Goal: Navigation & Orientation: Find specific page/section

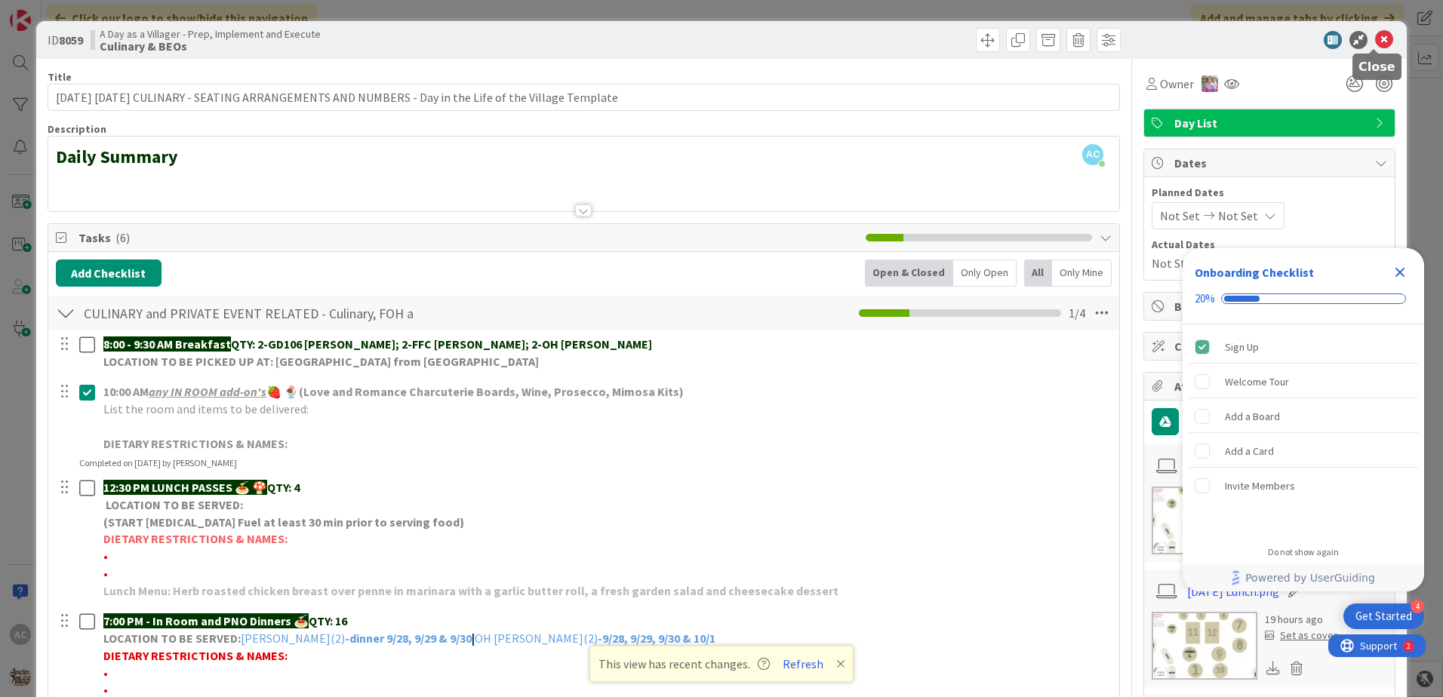
click at [1378, 41] on icon at bounding box center [1384, 40] width 18 height 18
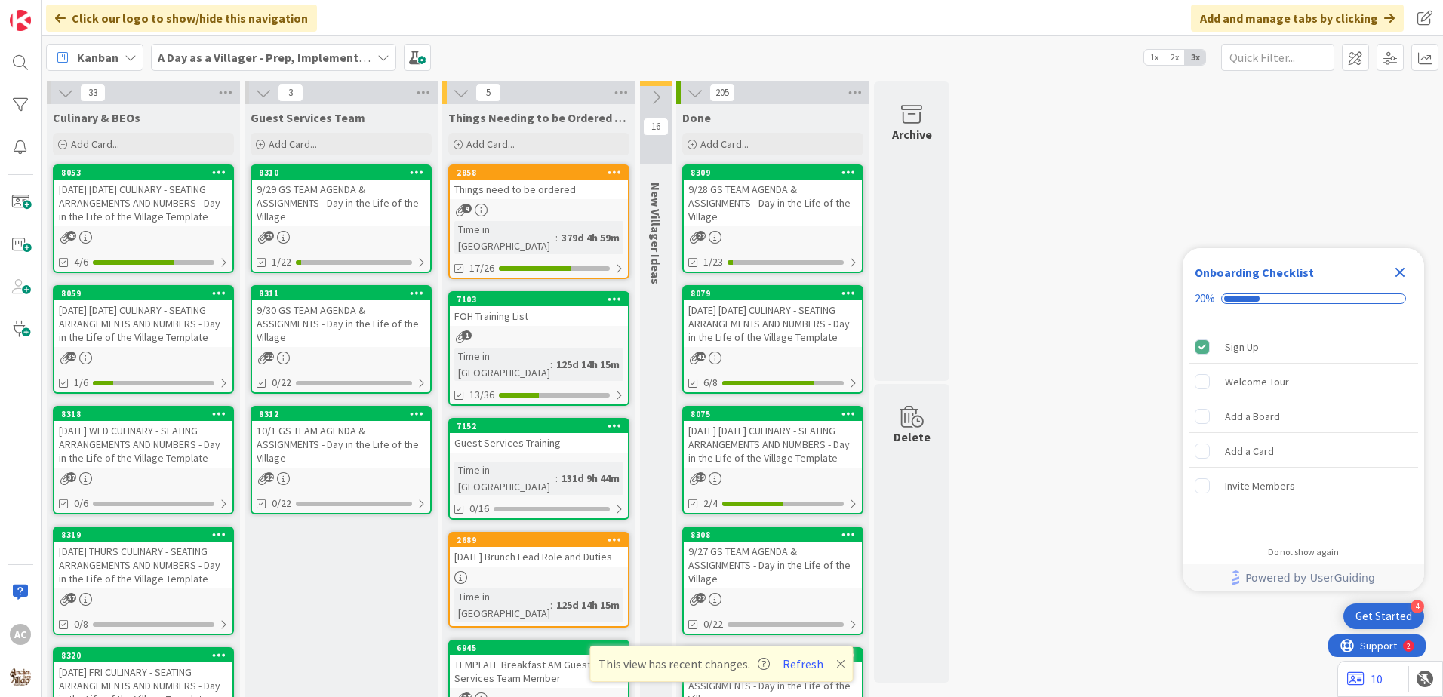
click at [764, 342] on div "[DATE] [DATE] CULINARY - SEATING ARRANGEMENTS AND NUMBERS - Day in the Life of …" at bounding box center [773, 323] width 178 height 47
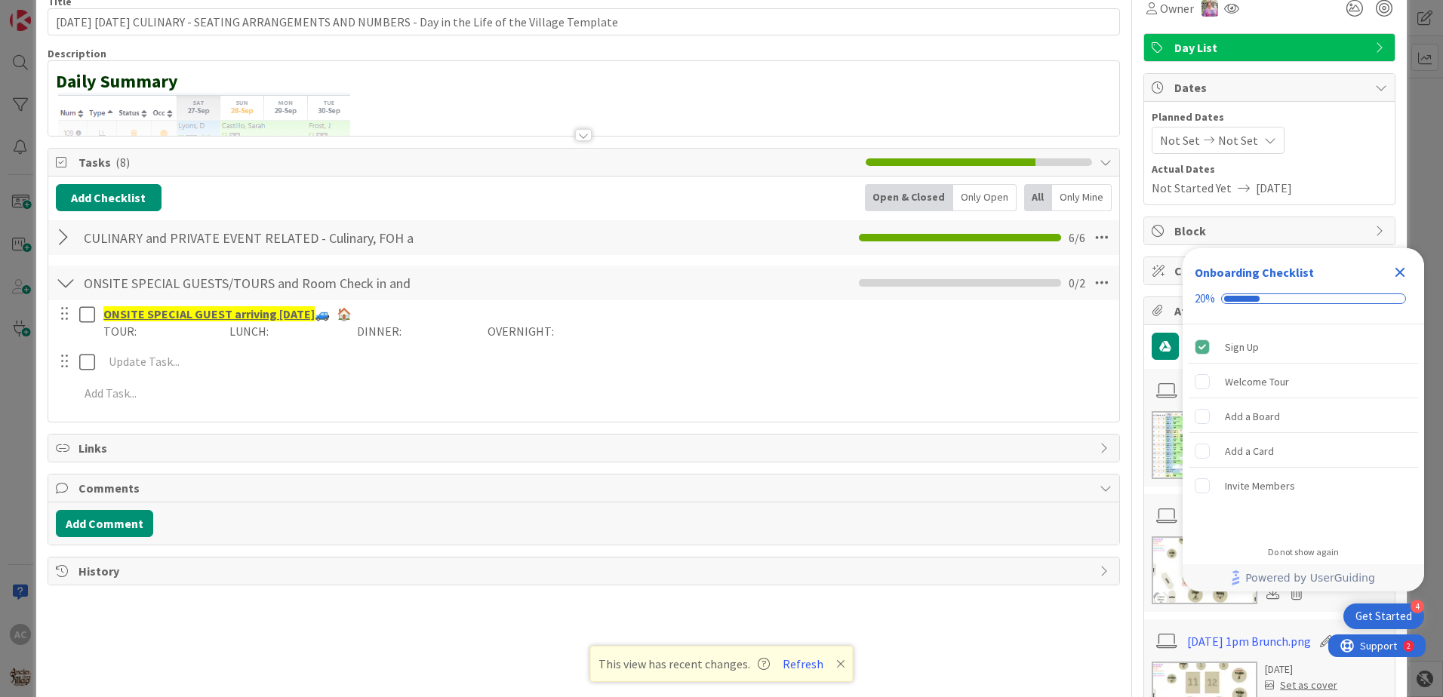
click at [65, 239] on div at bounding box center [66, 237] width 20 height 27
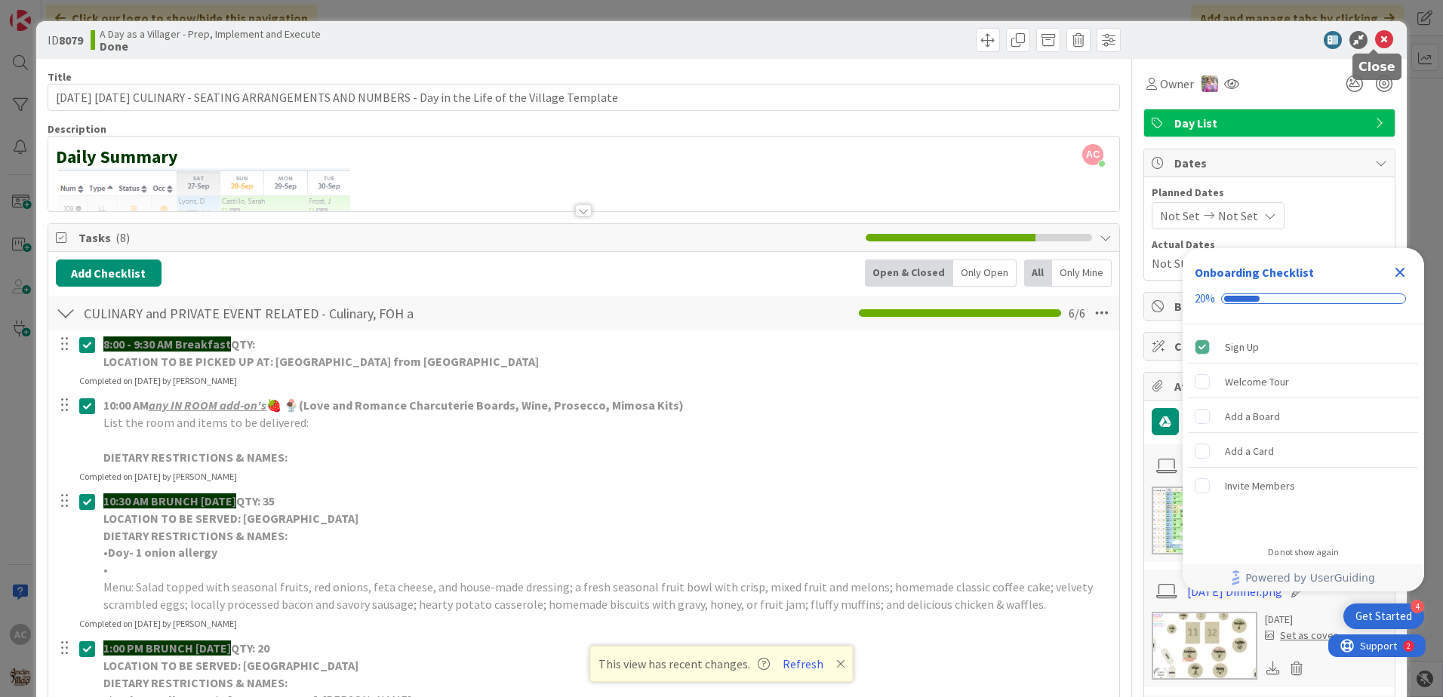
click at [1375, 42] on icon at bounding box center [1384, 40] width 18 height 18
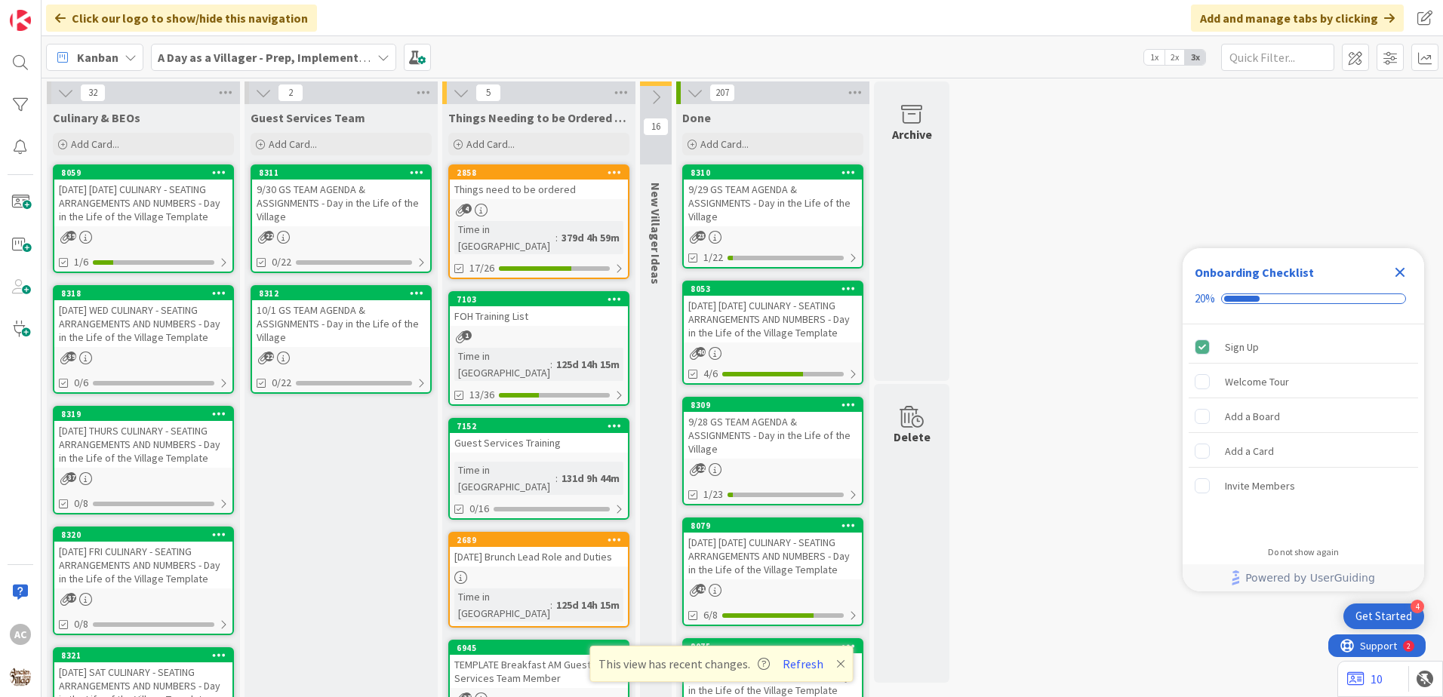
click at [817, 323] on div "[DATE] [DATE] CULINARY - SEATING ARRANGEMENTS AND NUMBERS - Day in the Life of …" at bounding box center [773, 319] width 178 height 47
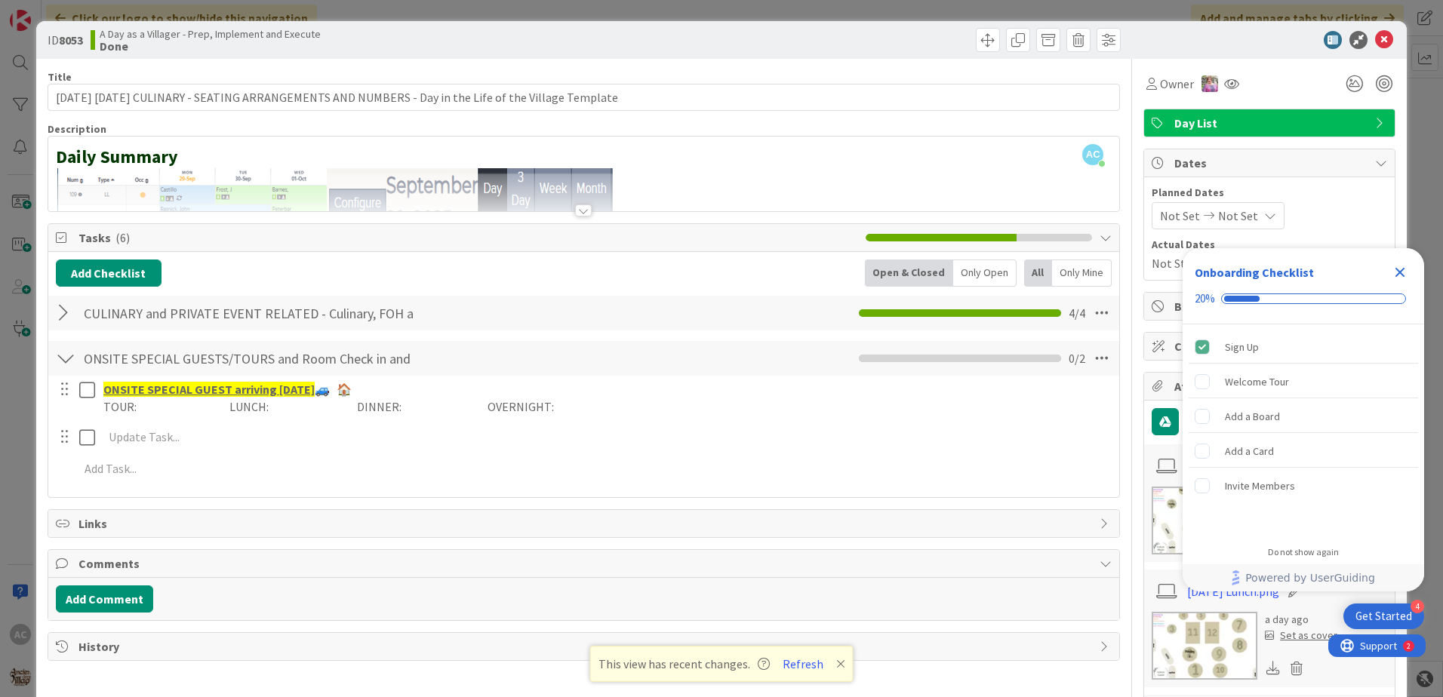
click at [60, 315] on div at bounding box center [66, 313] width 20 height 27
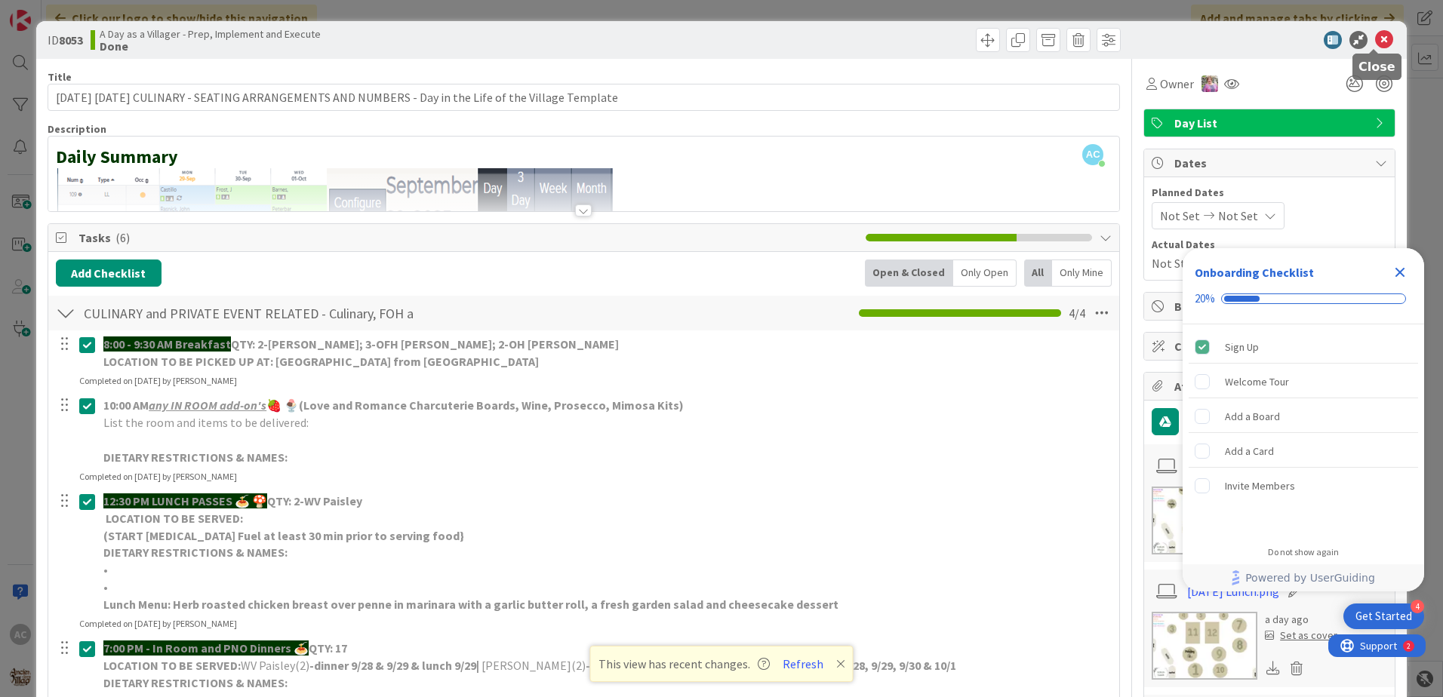
click at [1380, 40] on icon at bounding box center [1384, 40] width 18 height 18
